Goal: Task Accomplishment & Management: Manage account settings

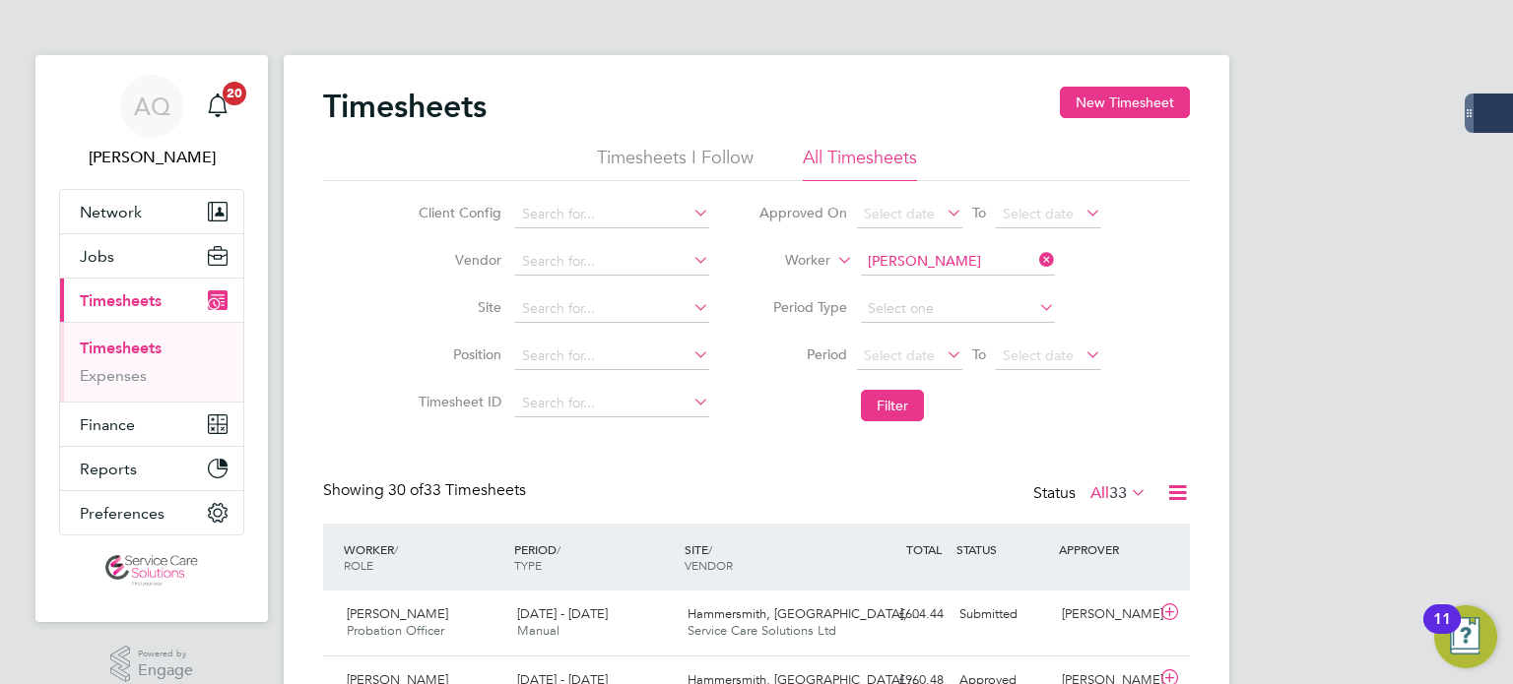
click at [974, 242] on li "Worker [PERSON_NAME]" at bounding box center [930, 261] width 392 height 47
click at [979, 263] on input at bounding box center [958, 262] width 194 height 28
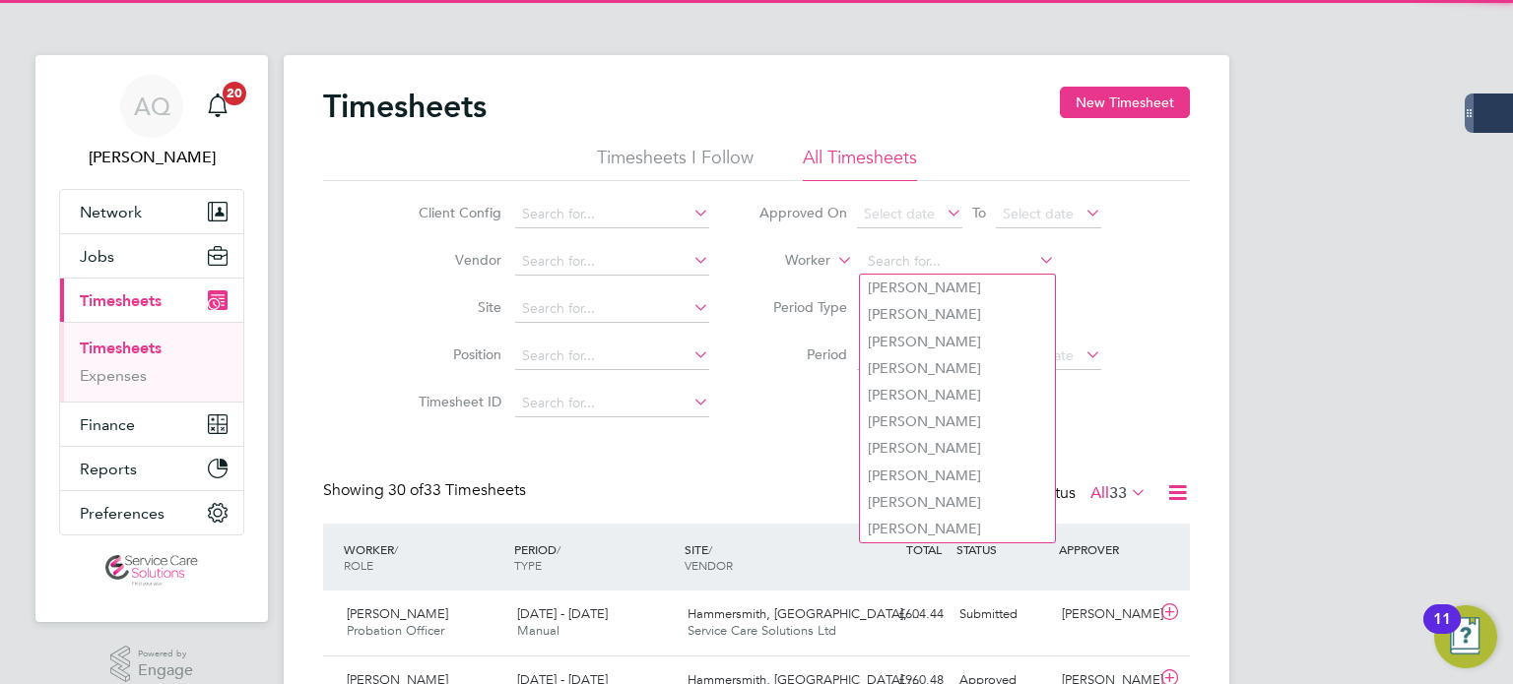
type input "k"
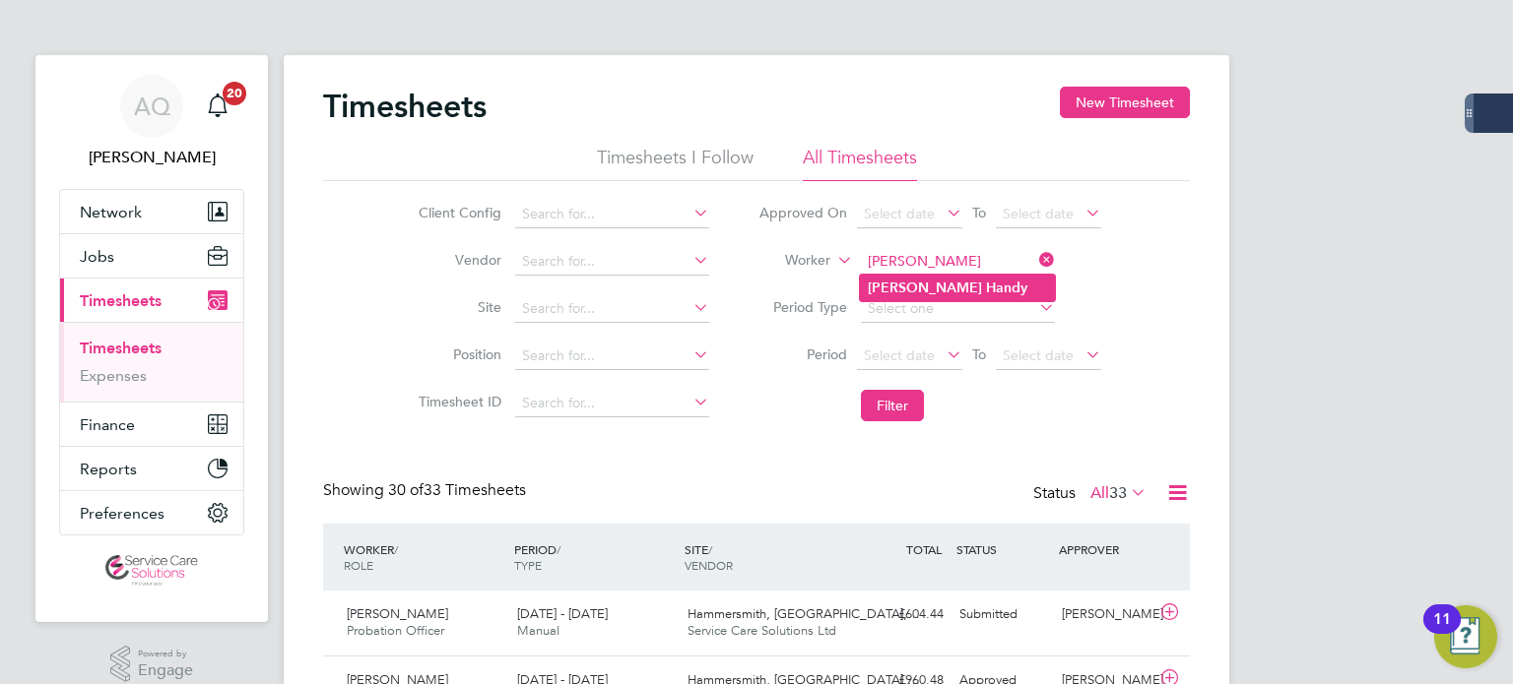
click at [986, 287] on b "Handy" at bounding box center [1006, 288] width 41 height 17
type input "[PERSON_NAME]"
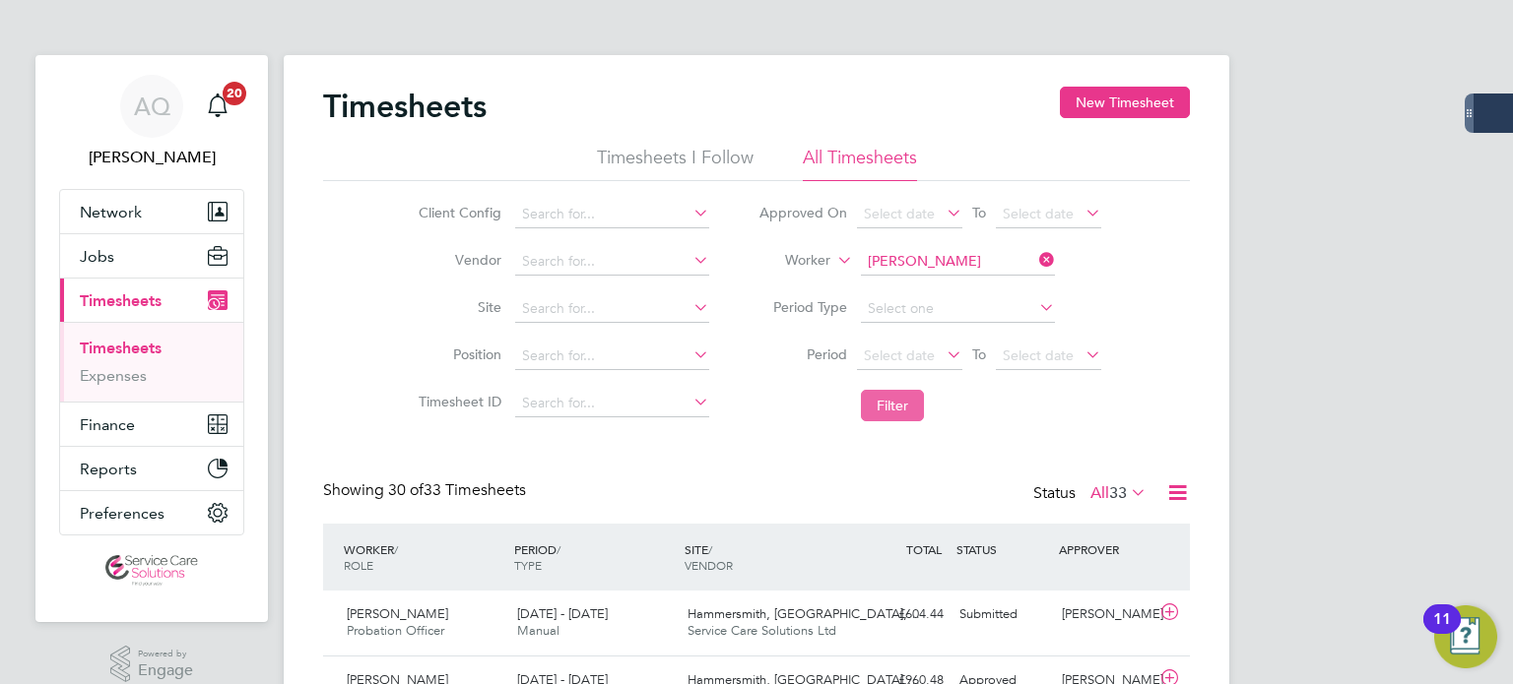
click at [899, 409] on button "Filter" at bounding box center [892, 406] width 63 height 32
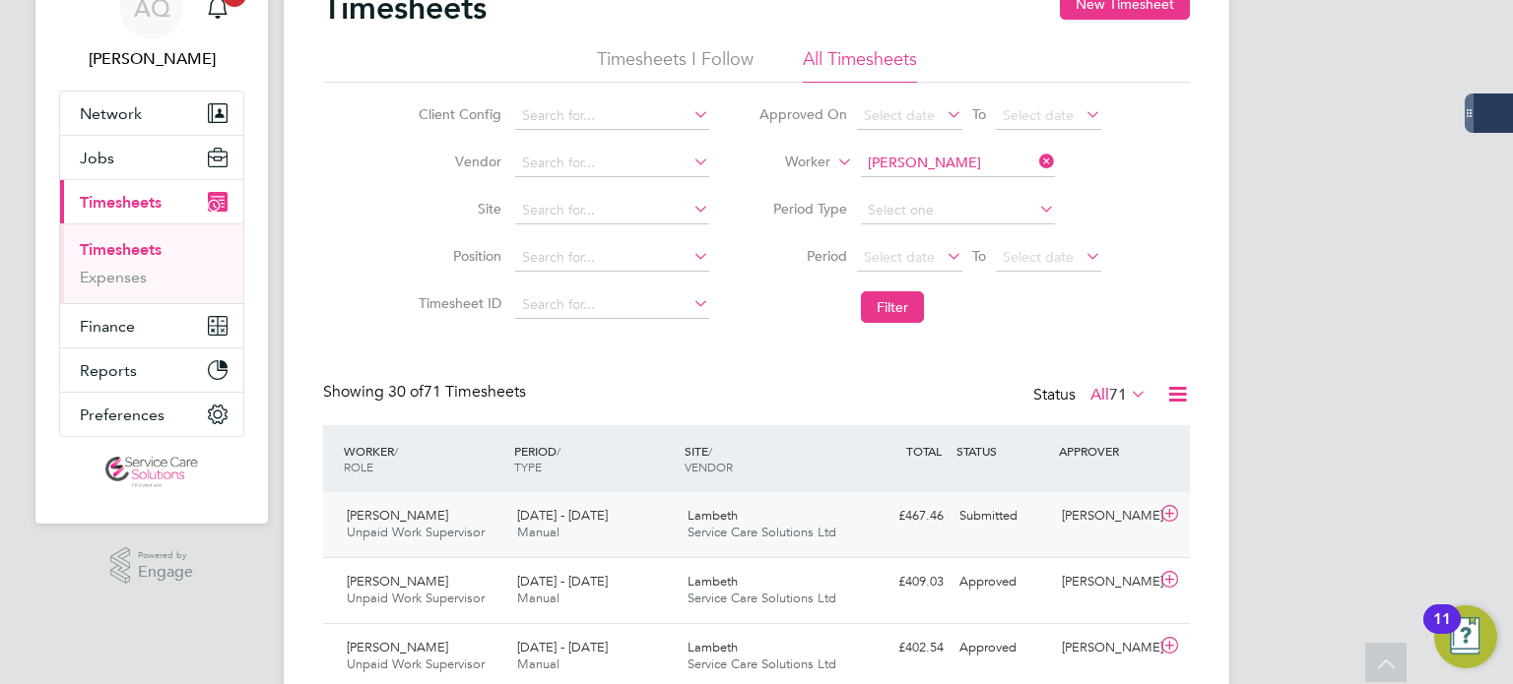
click at [1023, 550] on div "[PERSON_NAME] Unpaid Work Supervisor [DATE] - [DATE] [DATE] - [DATE] Manual Lam…" at bounding box center [756, 524] width 867 height 65
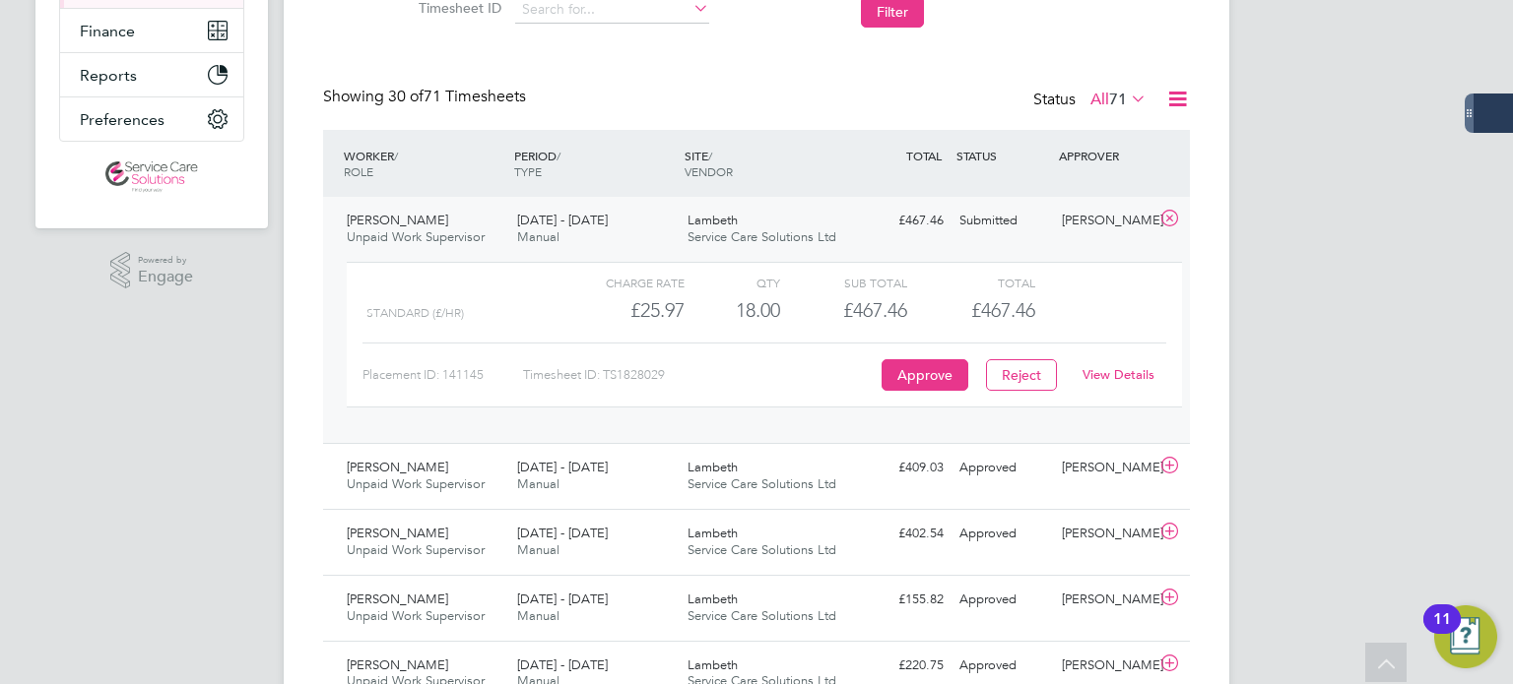
click at [1118, 369] on link "View Details" at bounding box center [1118, 374] width 72 height 17
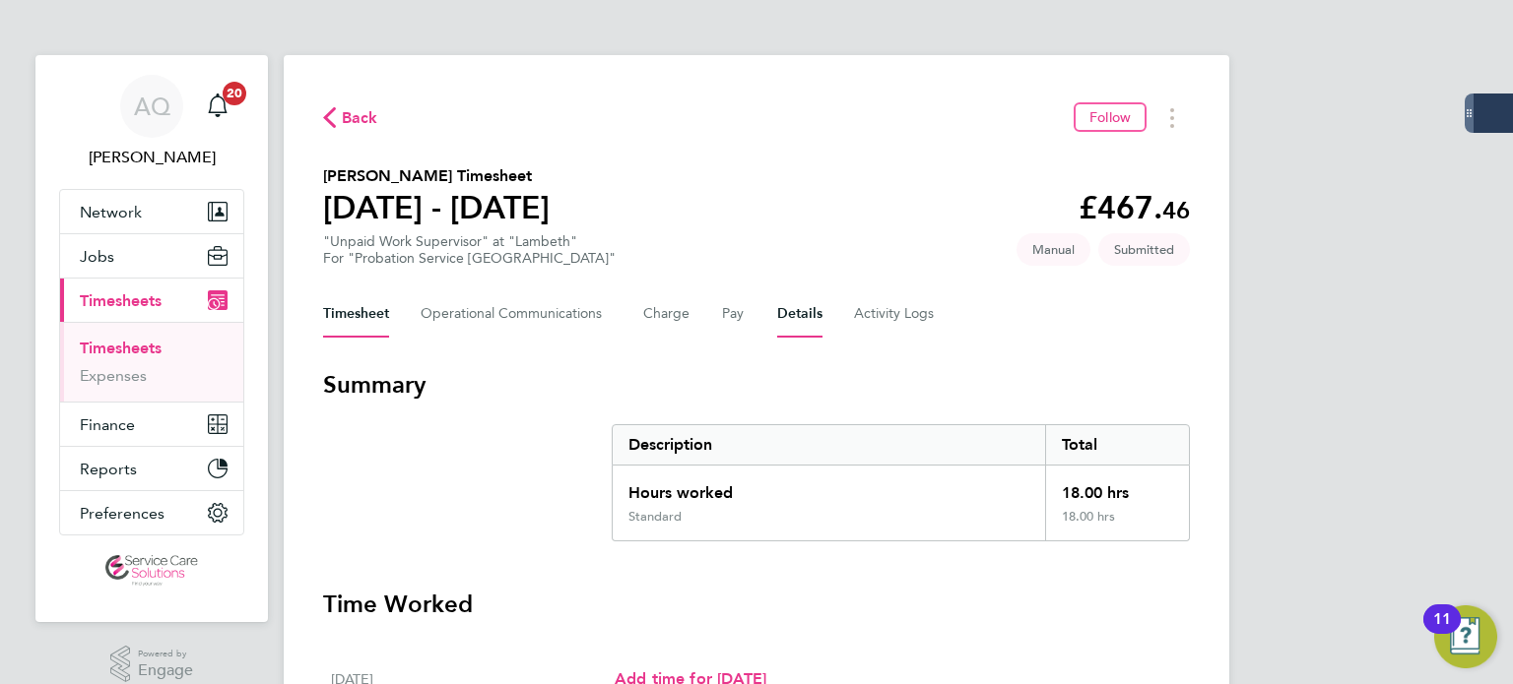
click at [814, 318] on button "Details" at bounding box center [799, 314] width 45 height 47
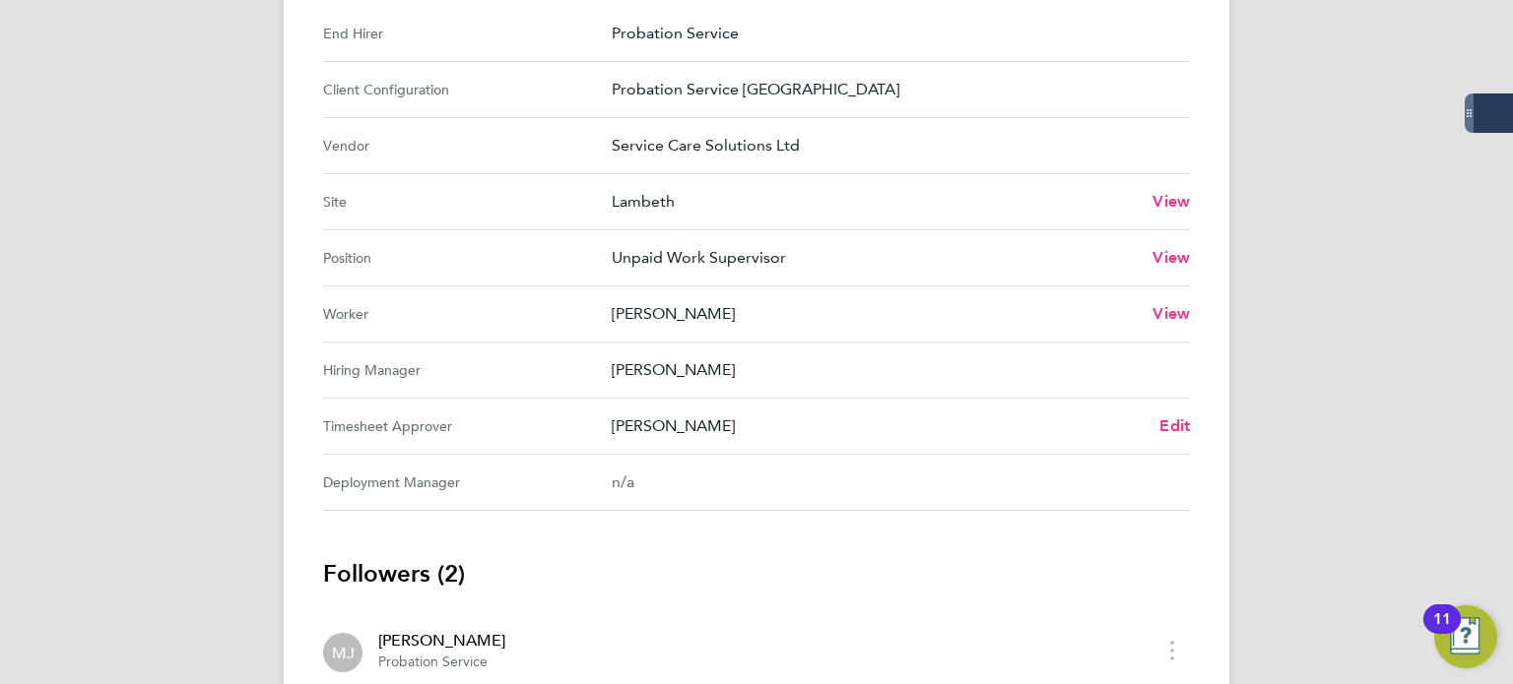
scroll to position [788, 0]
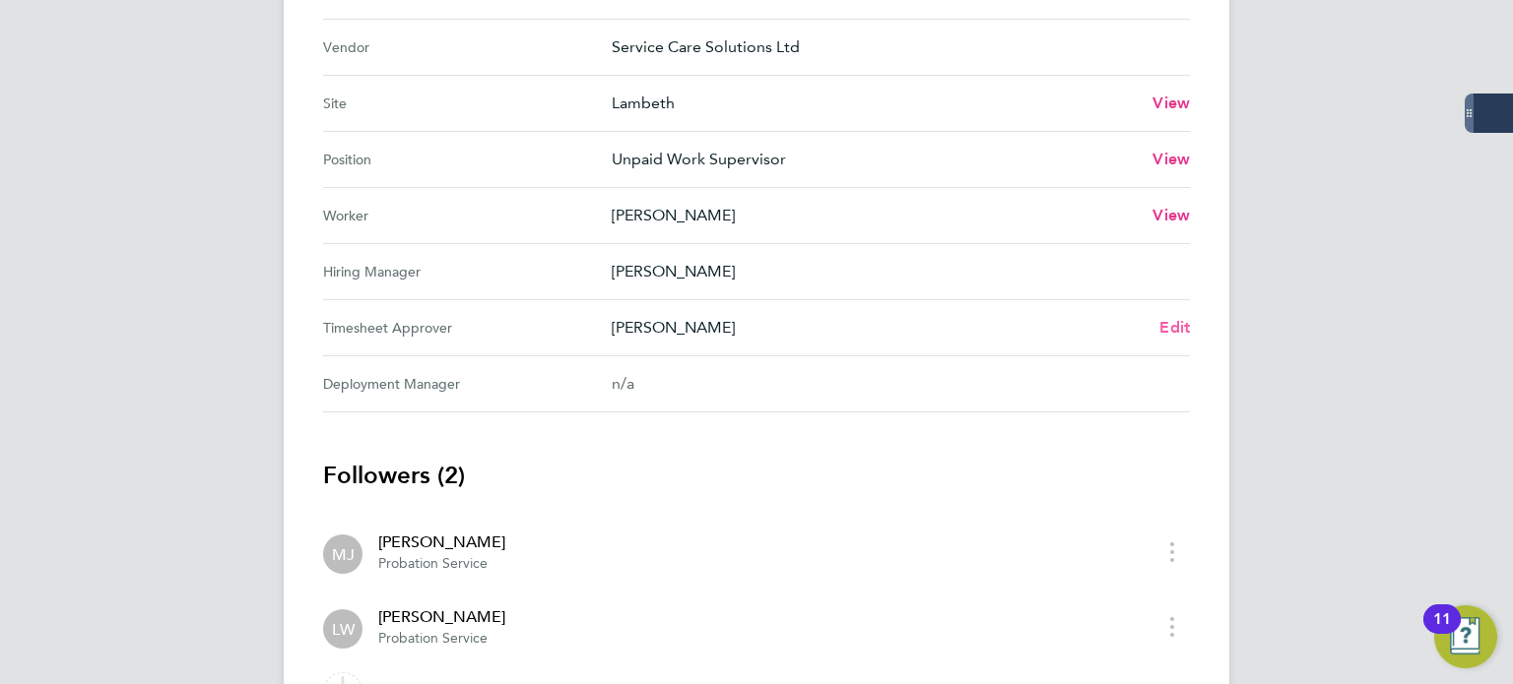
click at [1165, 318] on span "Edit" at bounding box center [1174, 327] width 31 height 19
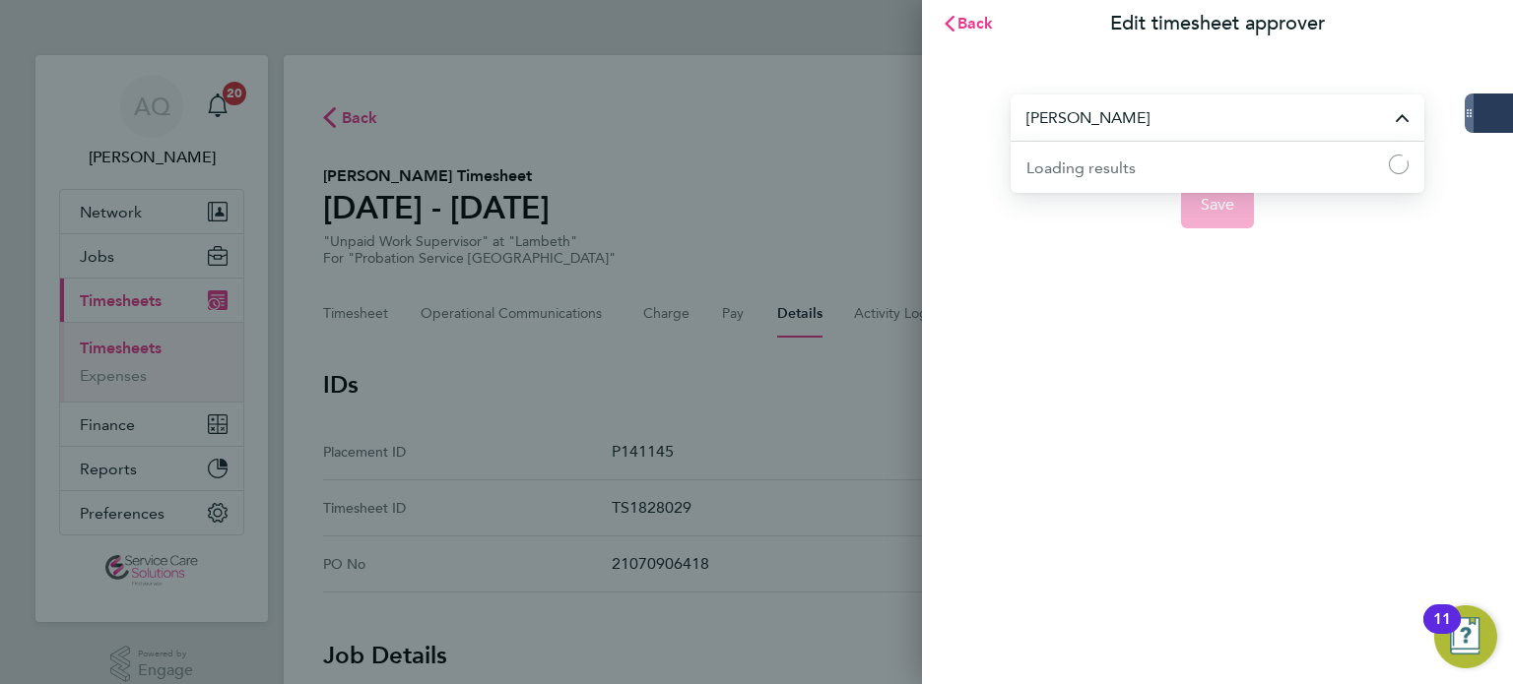
click at [1226, 112] on input "[PERSON_NAME]" at bounding box center [1217, 118] width 414 height 46
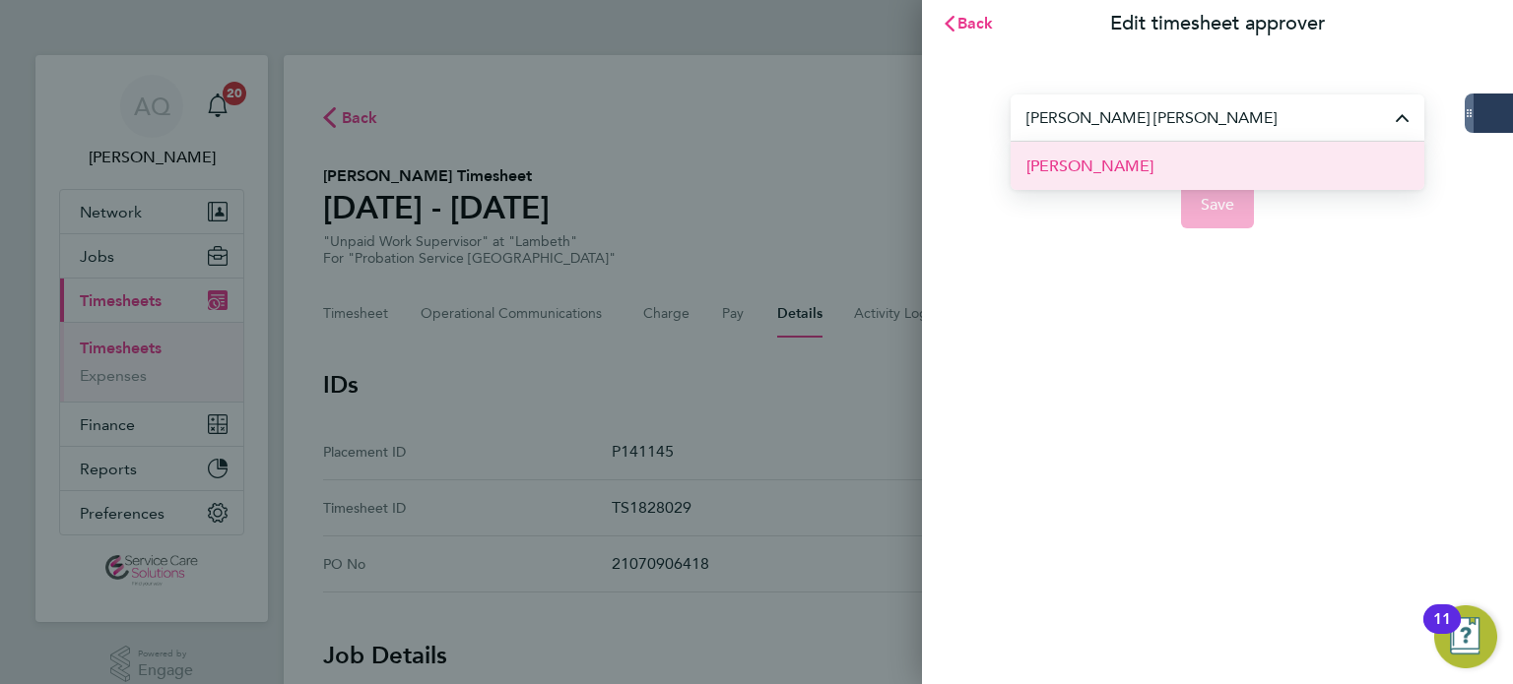
click at [1157, 182] on li "[PERSON_NAME]" at bounding box center [1217, 166] width 414 height 48
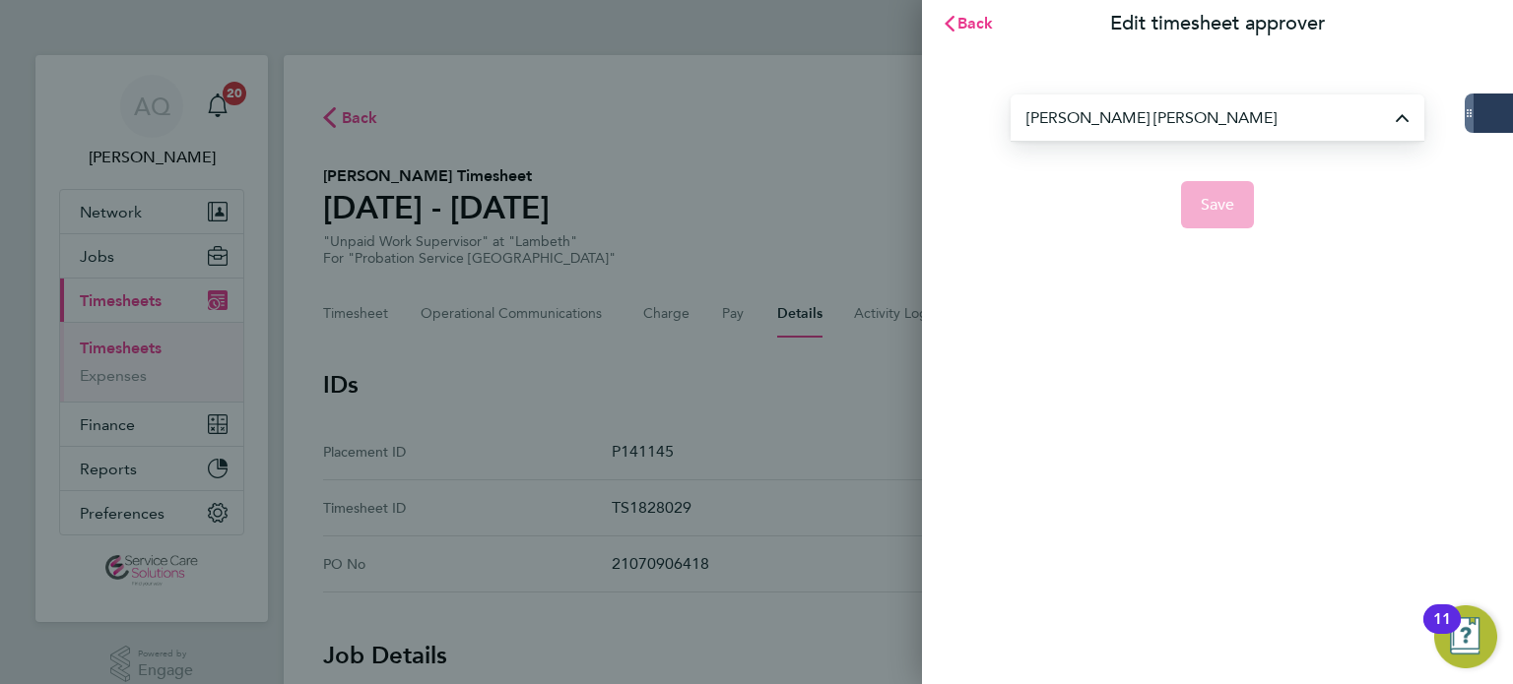
type input "[PERSON_NAME]"
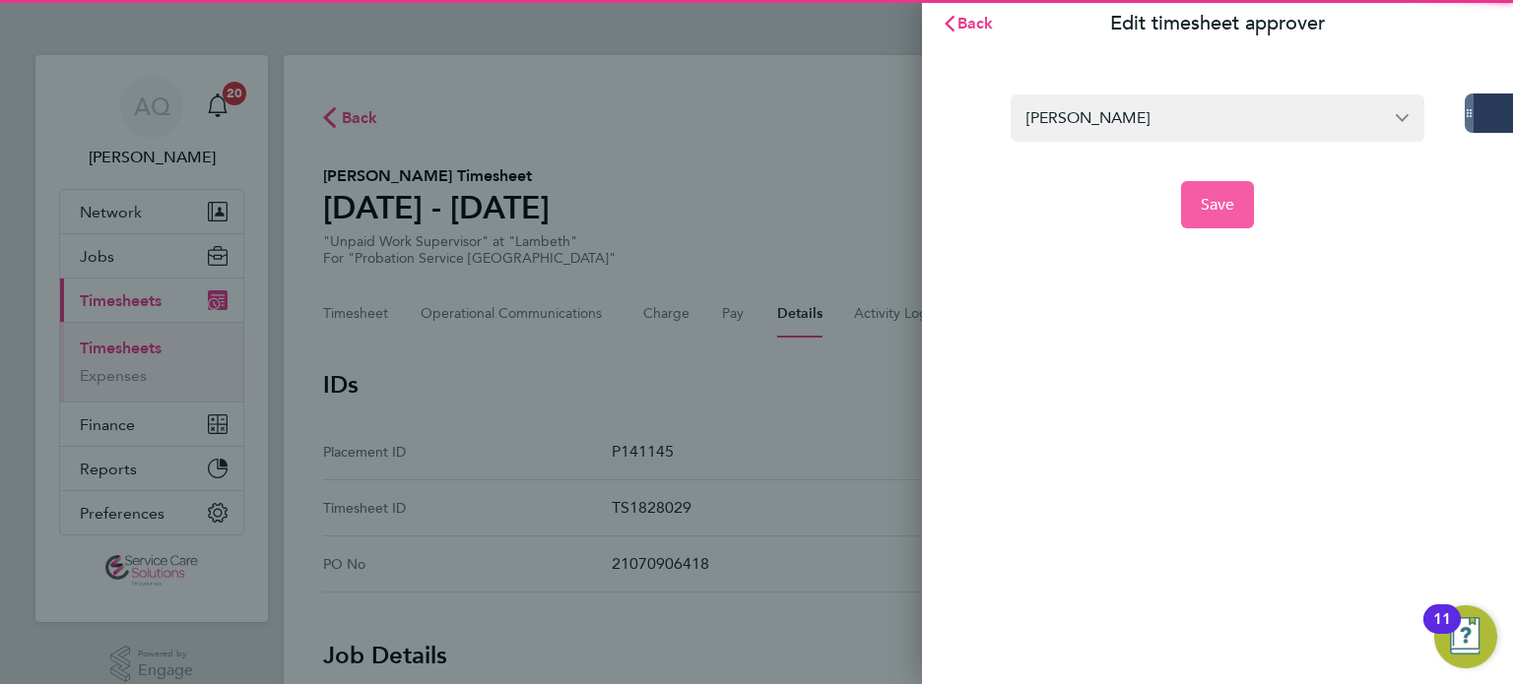
click at [1219, 212] on span "Save" at bounding box center [1218, 205] width 34 height 20
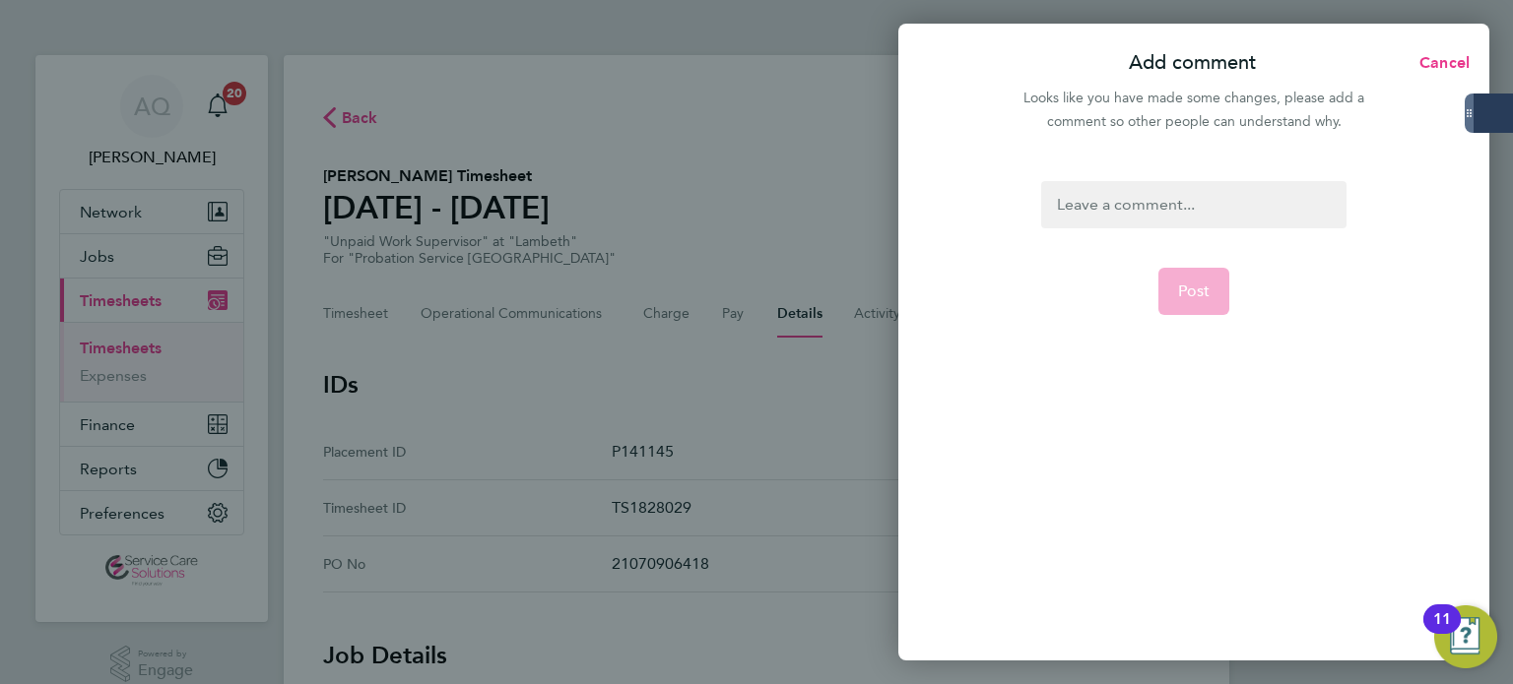
click at [1180, 196] on div at bounding box center [1193, 204] width 304 height 47
click at [1182, 200] on div at bounding box center [1193, 204] width 304 height 47
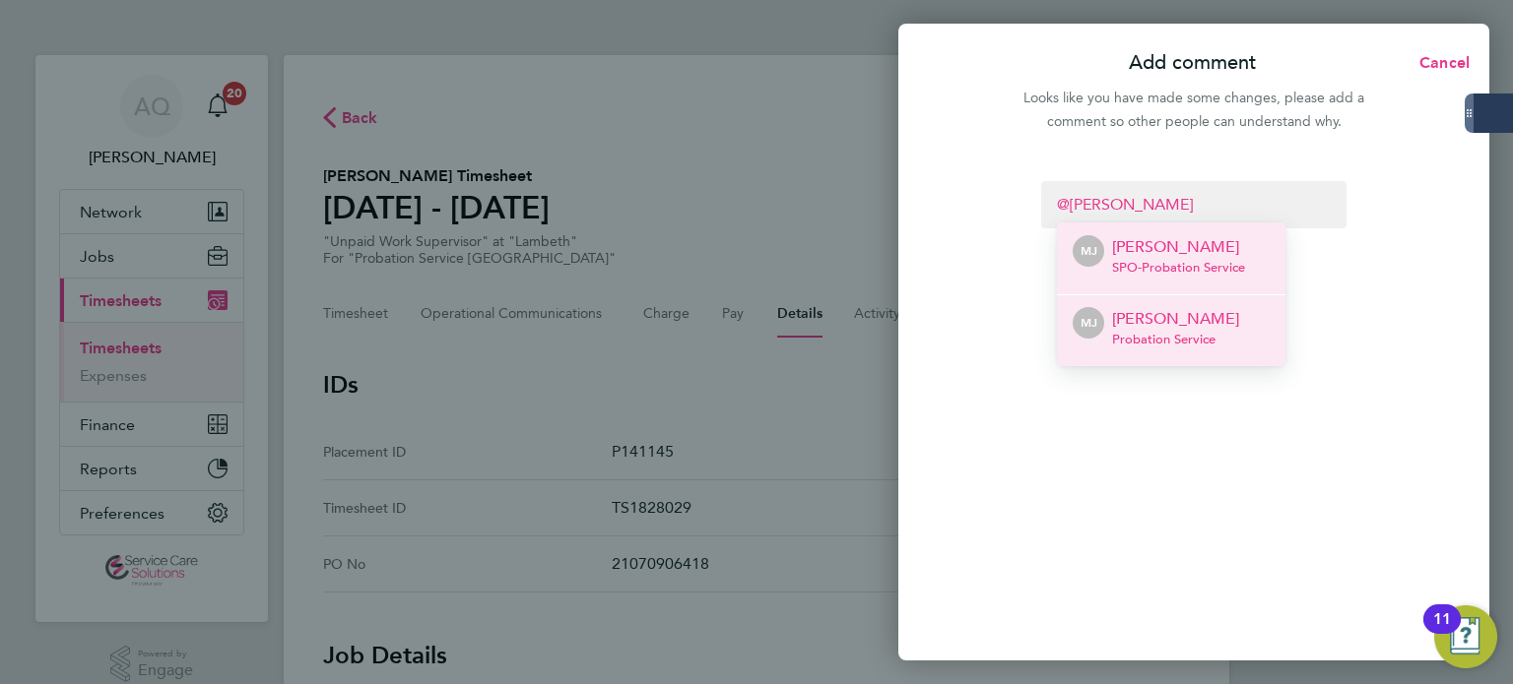
click at [1245, 316] on li "MJ Michelle Johnson Probation Service" at bounding box center [1171, 330] width 228 height 72
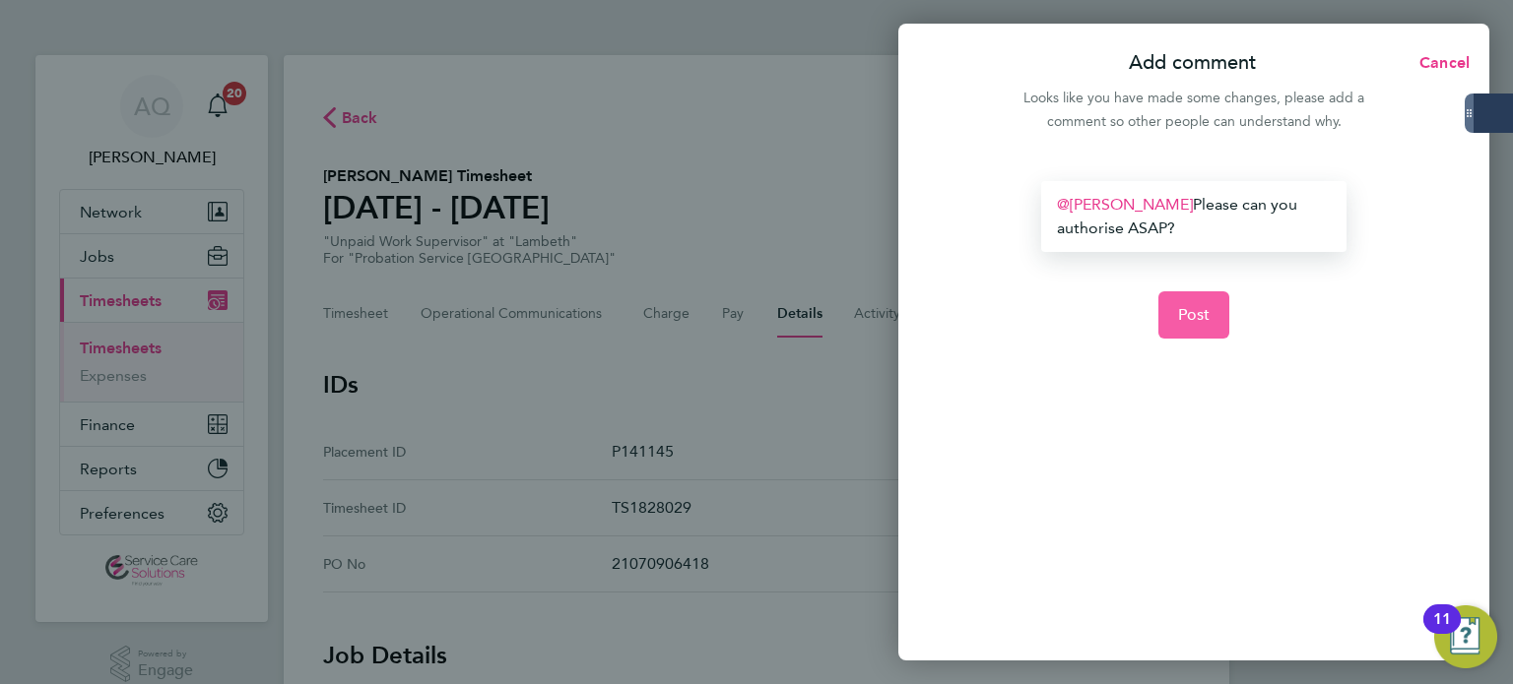
click at [1189, 304] on button "Post" at bounding box center [1194, 315] width 72 height 47
